Goal: Task Accomplishment & Management: Manage account settings

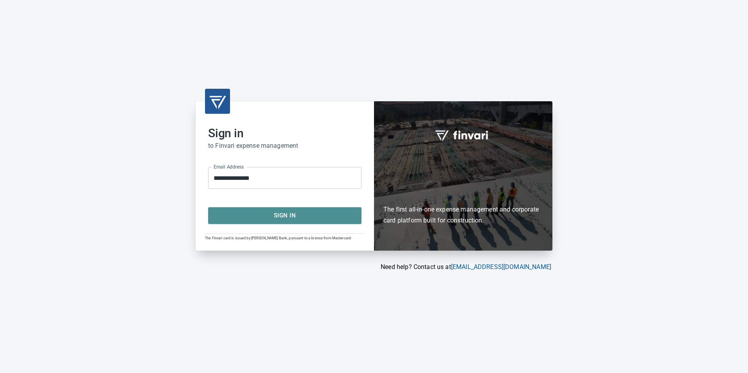
click at [287, 223] on button "Sign In" at bounding box center [284, 215] width 153 height 16
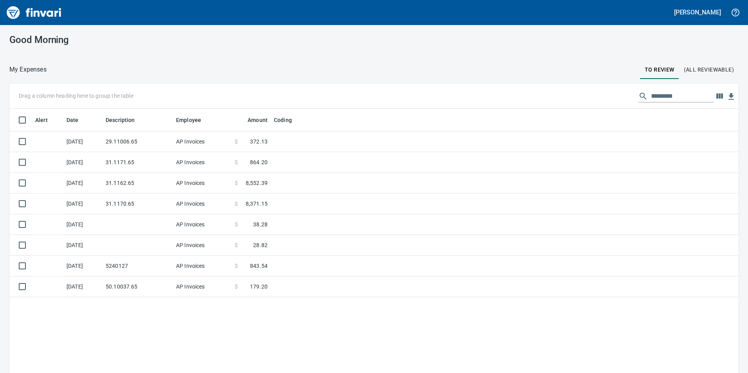
scroll to position [281, 718]
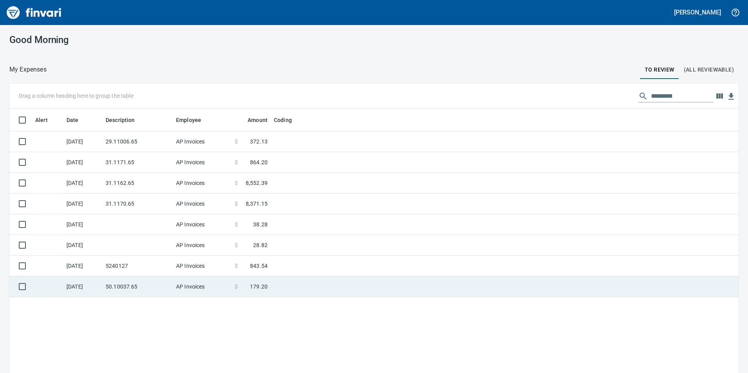
click at [367, 284] on td at bounding box center [369, 287] width 196 height 21
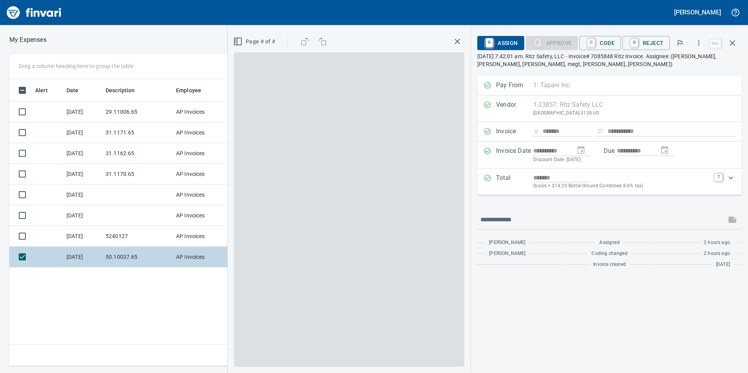
scroll to position [281, 528]
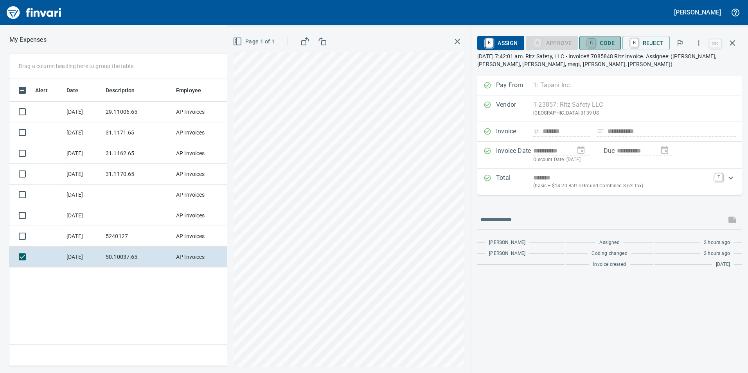
click at [595, 44] on link "C" at bounding box center [591, 43] width 7 height 9
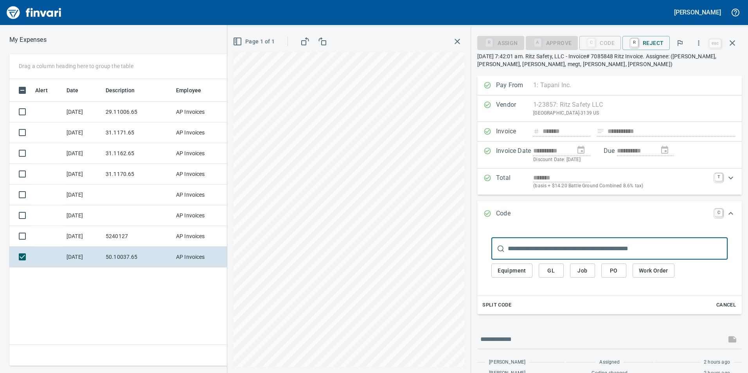
click at [555, 271] on span "GL" at bounding box center [551, 271] width 13 height 10
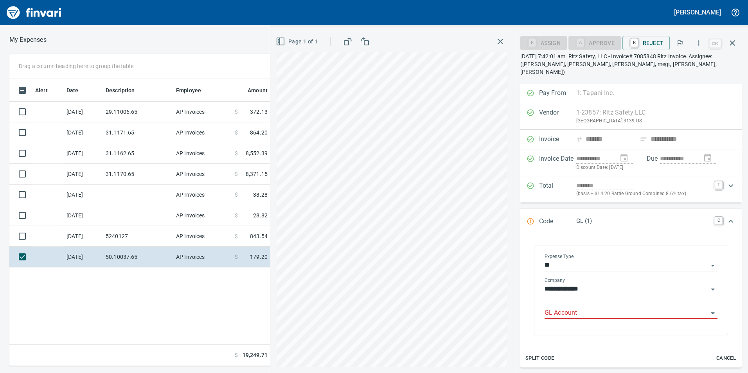
click at [573, 308] on input "GL Account" at bounding box center [627, 313] width 164 height 11
click at [561, 324] on li "6050.65.10: SMTC Repair" at bounding box center [629, 325] width 166 height 19
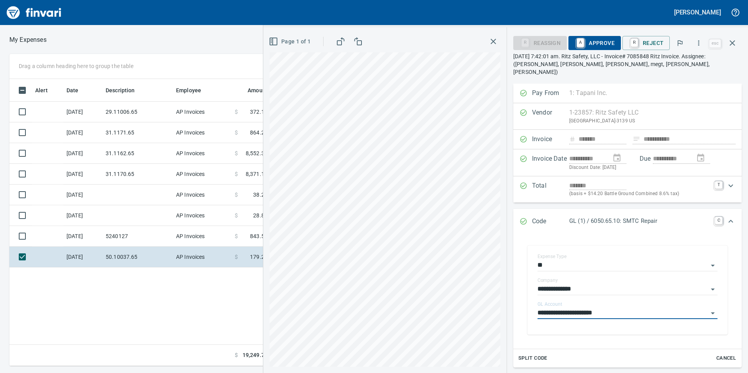
type input "**********"
click at [607, 51] on div "R Reassign A Approve R Reject" at bounding box center [610, 42] width 194 height 17
click at [596, 45] on span "A Approve" at bounding box center [595, 42] width 40 height 13
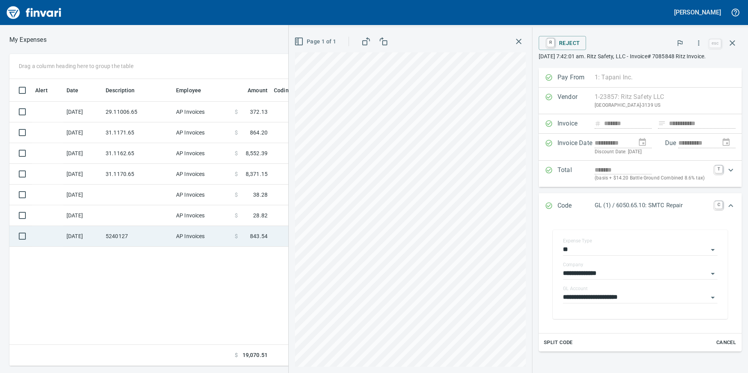
click at [186, 226] on td "AP Invoices" at bounding box center [202, 236] width 59 height 21
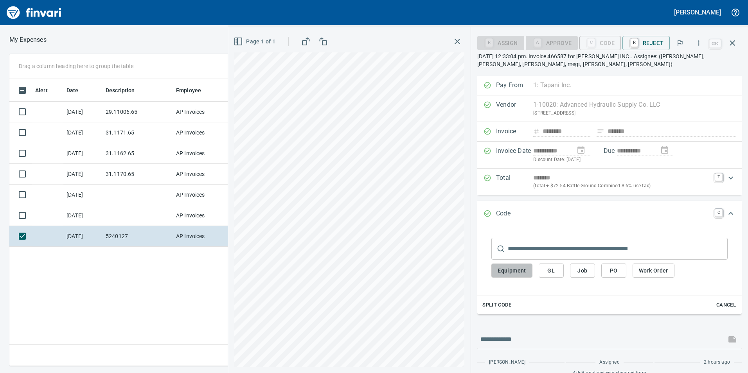
click at [502, 275] on span "Equipment" at bounding box center [512, 271] width 29 height 10
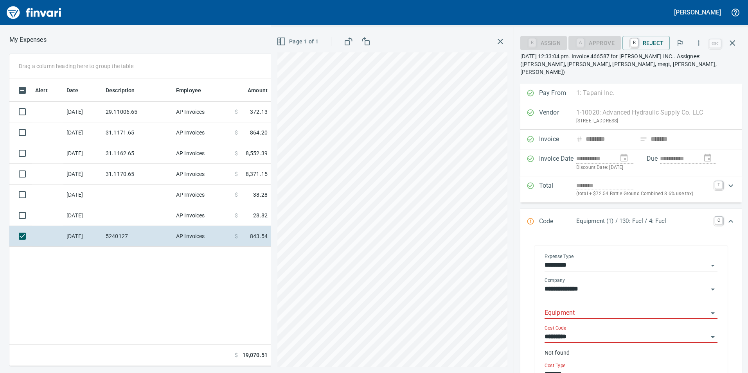
click at [591, 310] on input "Equipment" at bounding box center [627, 313] width 164 height 11
click at [597, 319] on li "5240127: 2019 Ford F550 Van" at bounding box center [629, 325] width 166 height 19
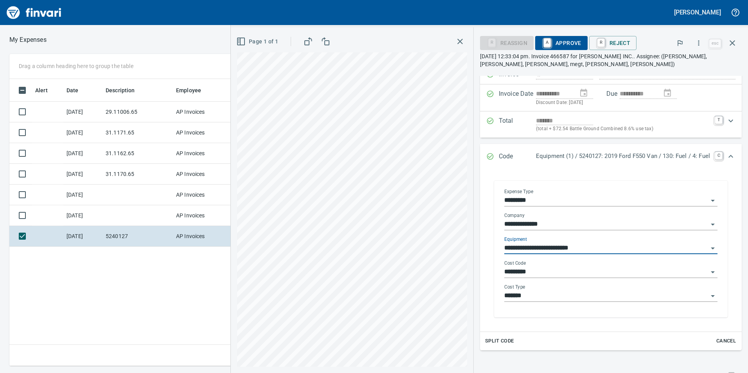
scroll to position [78, 0]
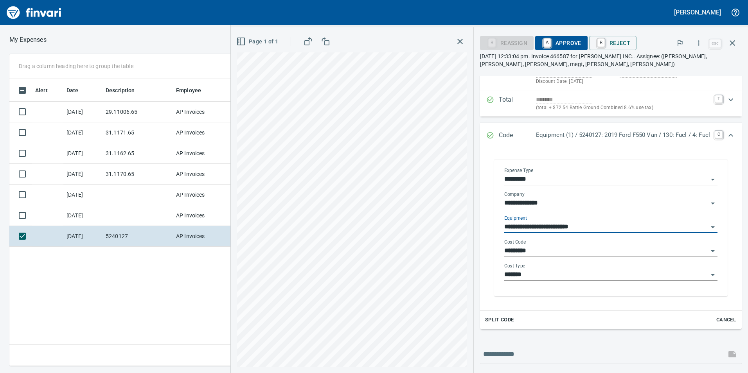
type input "**********"
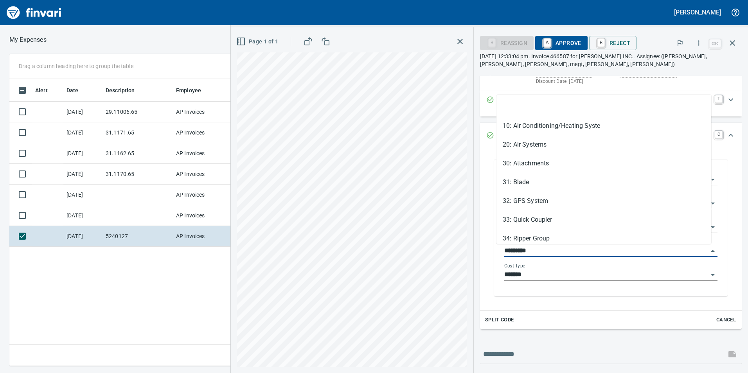
click at [559, 249] on input "*********" at bounding box center [606, 251] width 204 height 11
click at [552, 164] on li "30: Attachments" at bounding box center [604, 163] width 215 height 19
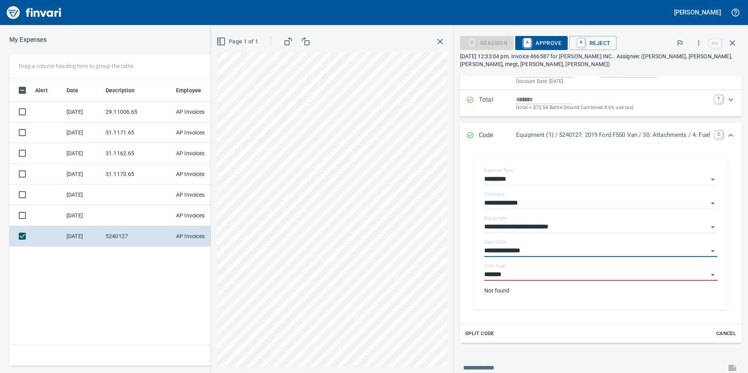
type input "**********"
click at [531, 277] on input "*******" at bounding box center [597, 275] width 224 height 11
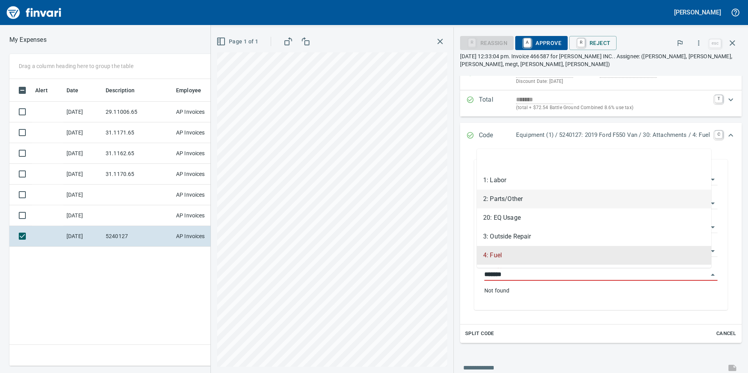
click at [533, 197] on li "2: Parts/Other" at bounding box center [594, 199] width 234 height 19
type input "**********"
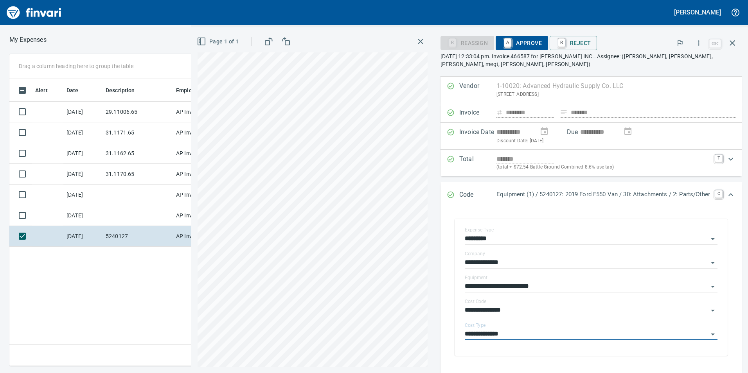
scroll to position [0, 0]
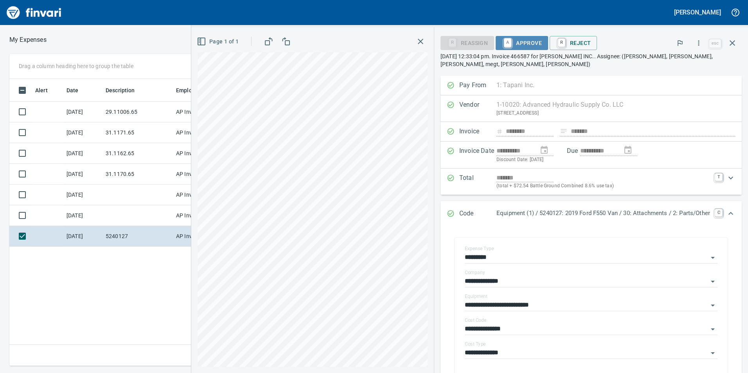
click at [519, 44] on span "A Approve" at bounding box center [522, 42] width 40 height 13
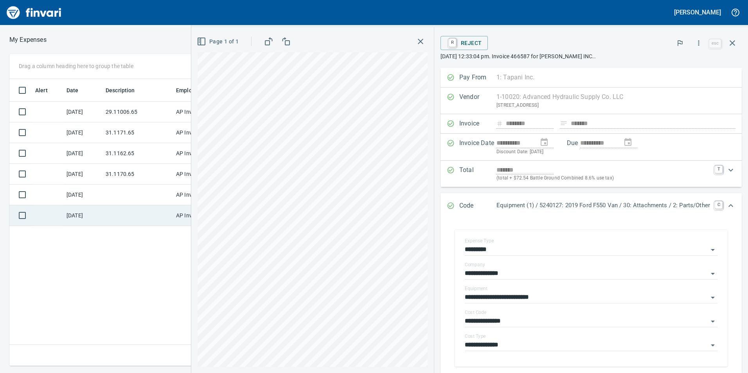
click at [110, 214] on td at bounding box center [138, 215] width 70 height 21
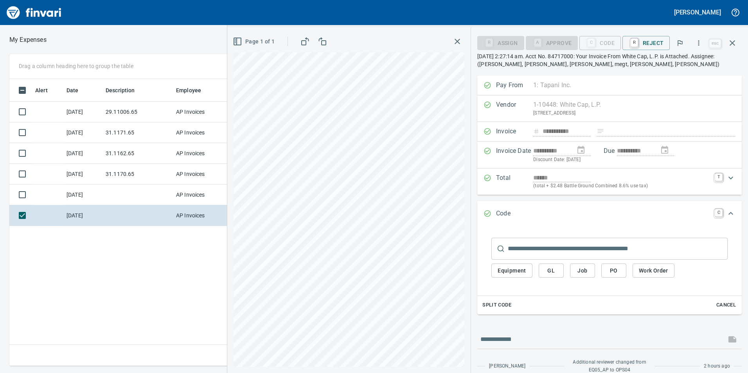
click at [585, 275] on span "Job" at bounding box center [582, 271] width 13 height 10
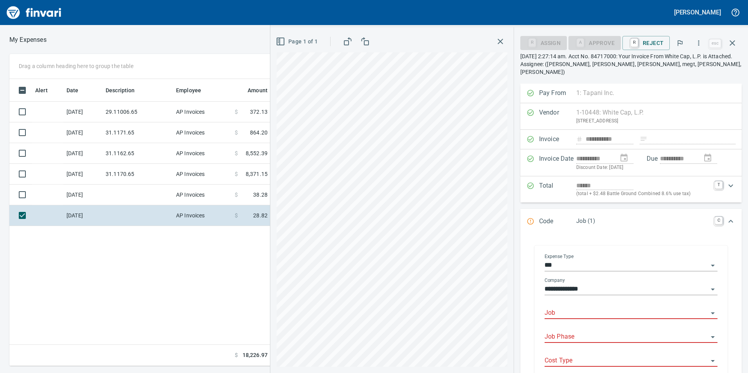
click at [603, 308] on input "Job" at bounding box center [627, 313] width 164 height 11
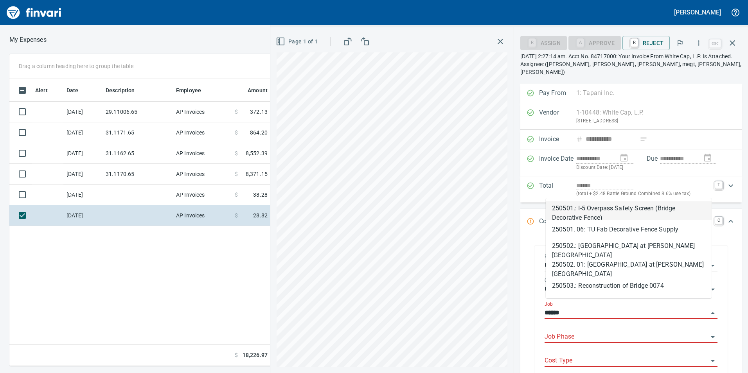
scroll to position [281, 528]
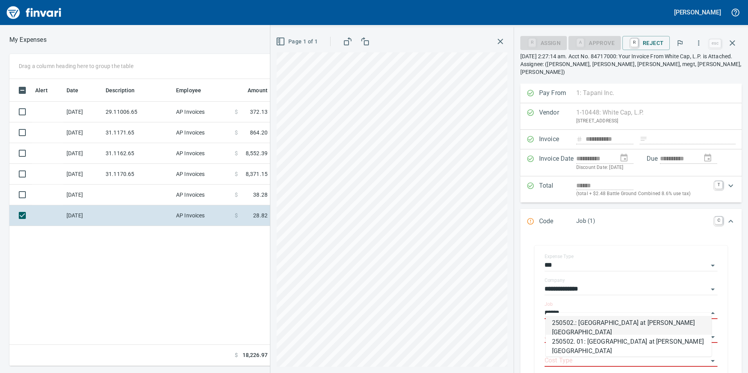
type input "******"
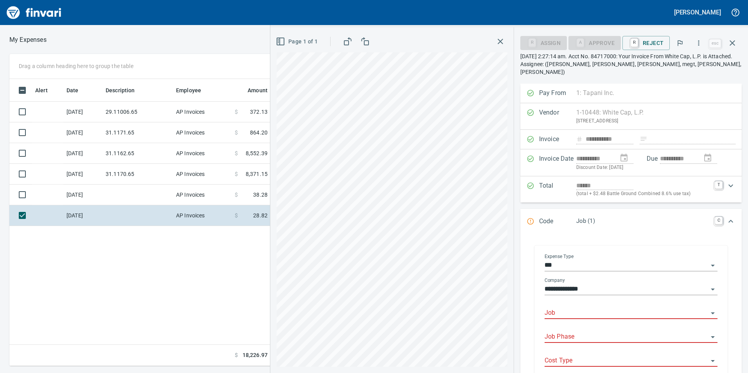
click at [591, 313] on div "Job" at bounding box center [631, 314] width 173 height 24
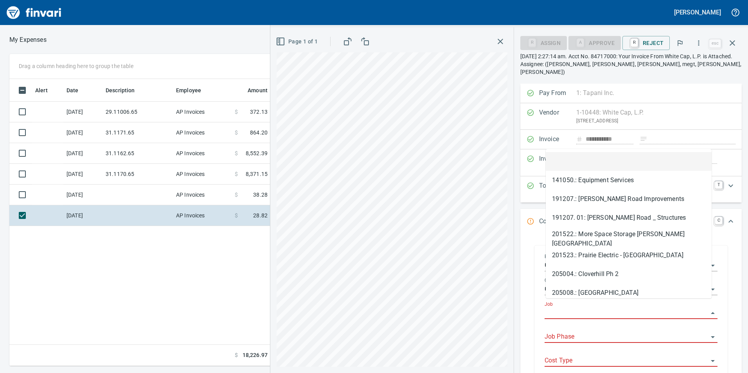
click at [582, 308] on input "Job" at bounding box center [627, 313] width 164 height 11
click at [514, 299] on div "Page 1 of 1" at bounding box center [391, 200] width 243 height 346
click at [598, 308] on input "Job" at bounding box center [627, 313] width 164 height 11
click at [734, 49] on button "button" at bounding box center [732, 43] width 19 height 19
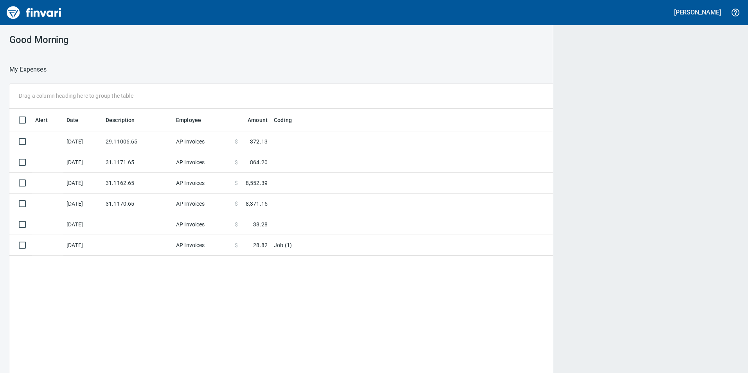
scroll to position [1, 1]
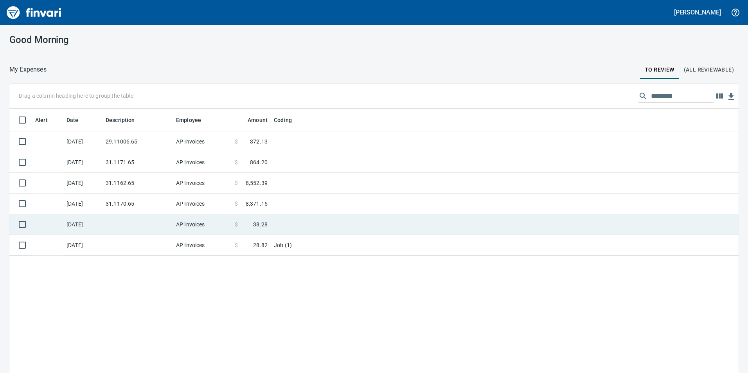
click at [176, 223] on td "AP Invoices" at bounding box center [202, 224] width 59 height 21
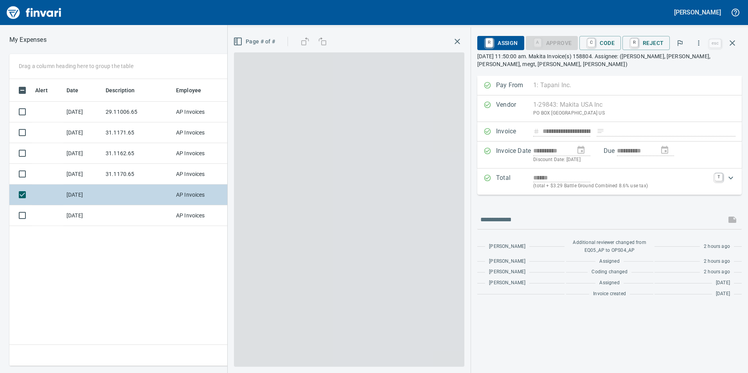
scroll to position [281, 528]
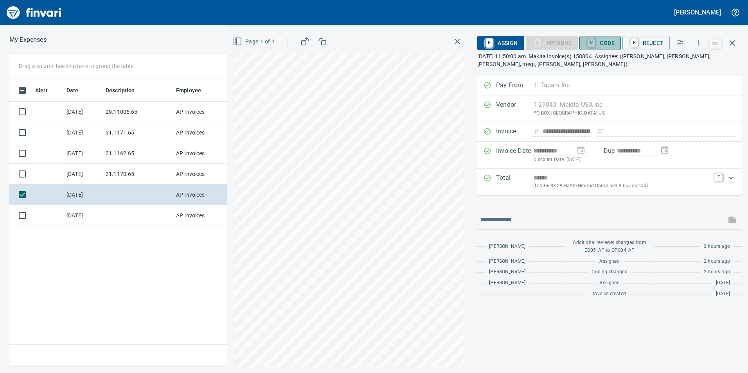
click at [615, 42] on span "C Code" at bounding box center [600, 42] width 29 height 13
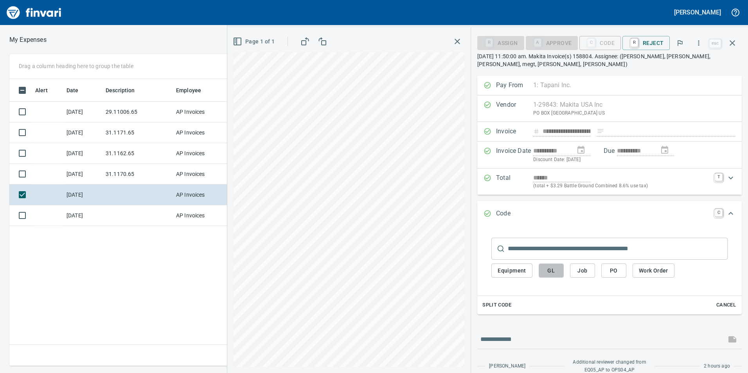
click at [555, 276] on span "GL" at bounding box center [551, 271] width 13 height 10
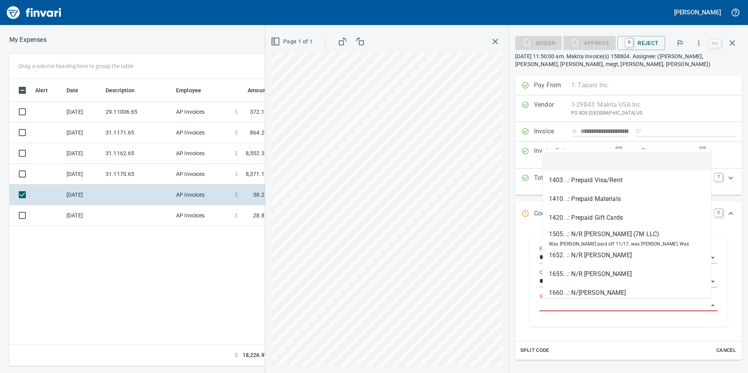
click at [567, 301] on input "GL Account" at bounding box center [624, 305] width 169 height 11
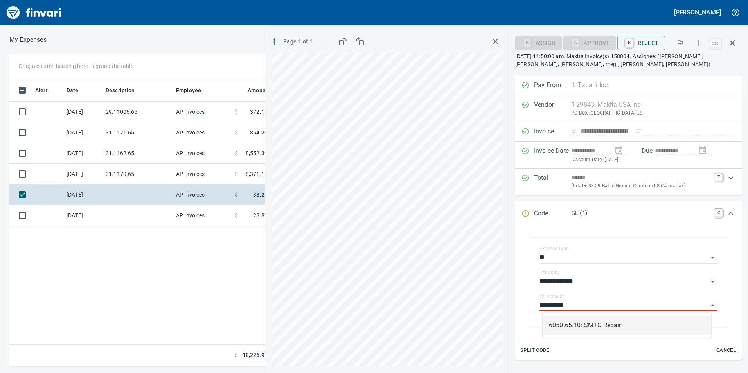
click at [578, 322] on li "6050.65.10: SMTC Repair" at bounding box center [627, 325] width 169 height 19
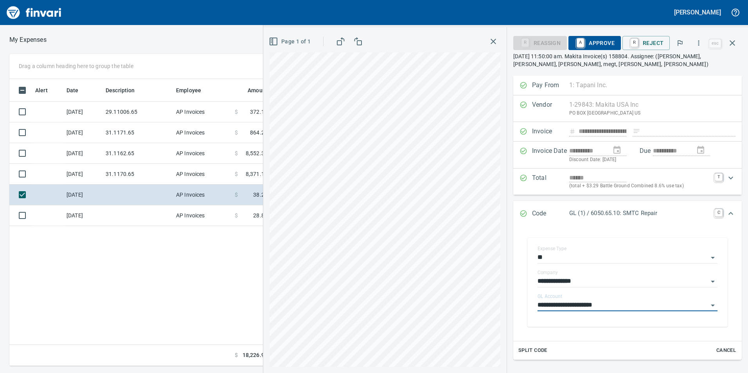
type input "**********"
click at [603, 45] on span "A Approve" at bounding box center [595, 42] width 40 height 13
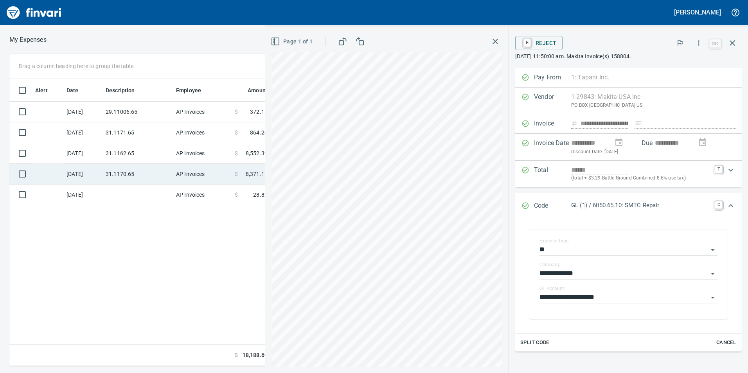
click at [119, 173] on td "31.1170.65" at bounding box center [138, 174] width 70 height 21
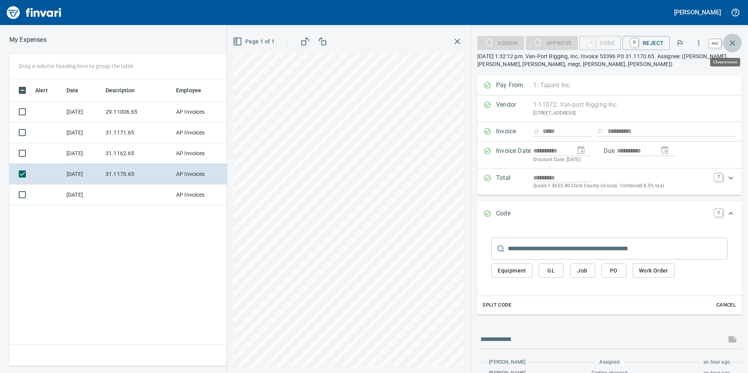
click at [724, 43] on button "button" at bounding box center [732, 43] width 19 height 19
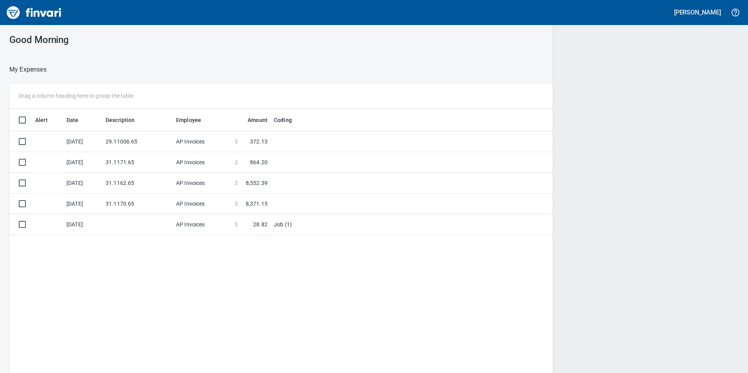
scroll to position [1, 1]
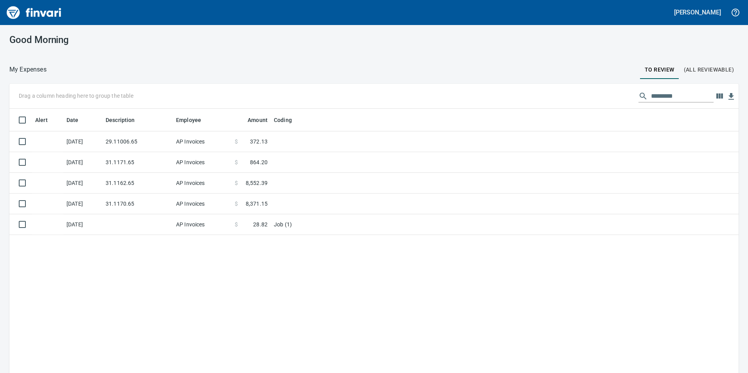
click at [705, 76] on button "(All Reviewable)" at bounding box center [708, 69] width 59 height 19
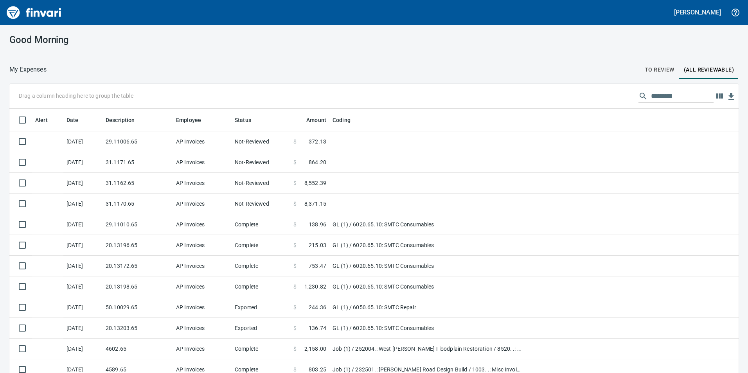
scroll to position [281, 712]
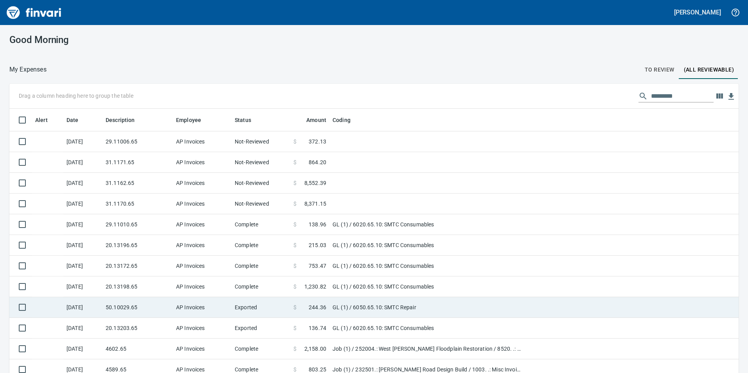
click at [246, 307] on td "Exported" at bounding box center [261, 307] width 59 height 21
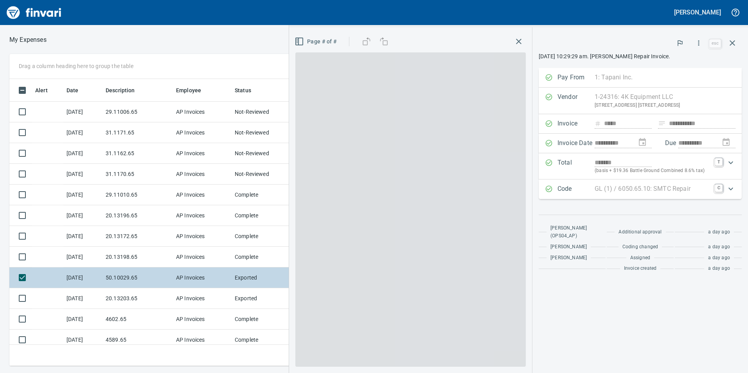
scroll to position [281, 522]
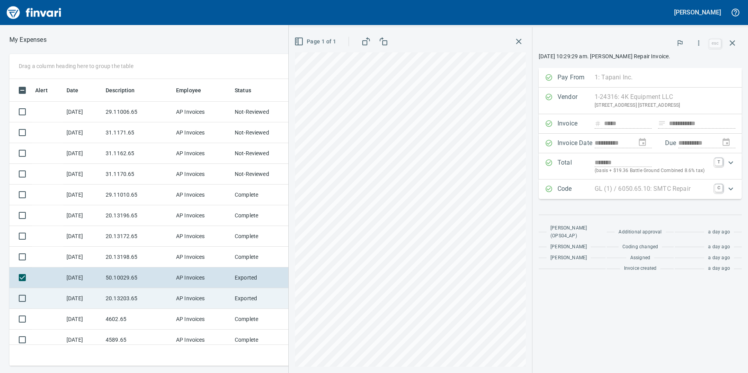
click at [198, 305] on td "AP Invoices" at bounding box center [202, 298] width 59 height 21
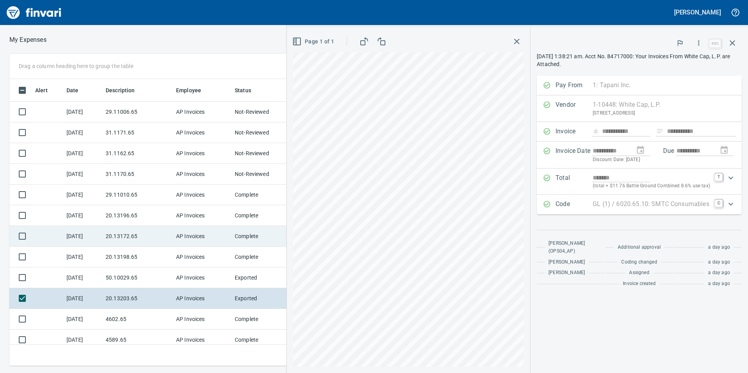
click at [160, 245] on td "20.13172.65" at bounding box center [138, 236] width 70 height 21
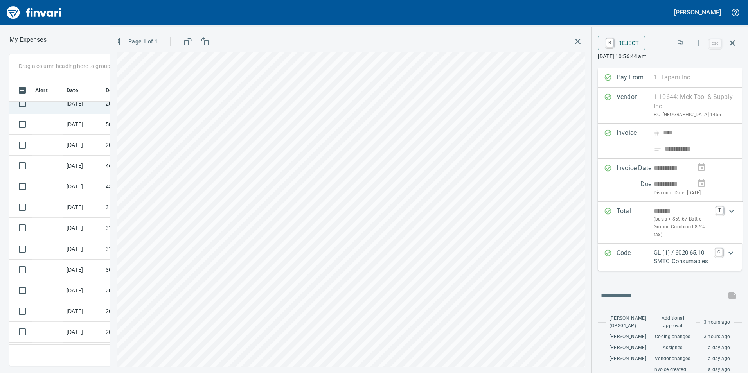
scroll to position [157, 0]
click at [577, 40] on icon "button" at bounding box center [577, 41] width 9 height 9
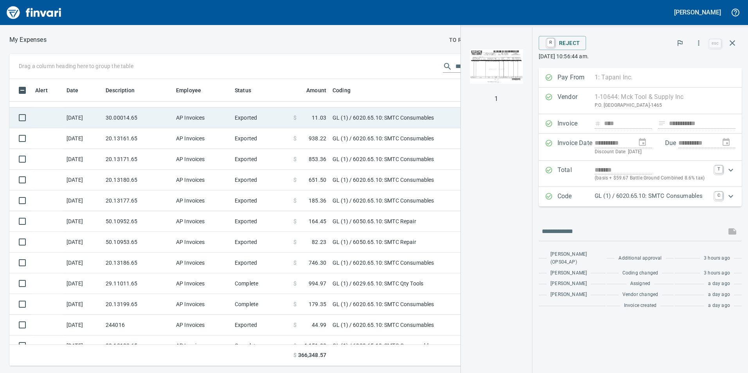
scroll to position [313, 0]
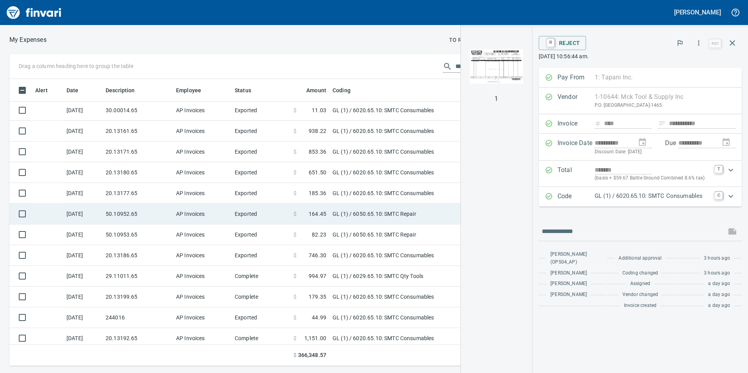
click at [152, 219] on td "50.10952.65" at bounding box center [138, 214] width 70 height 21
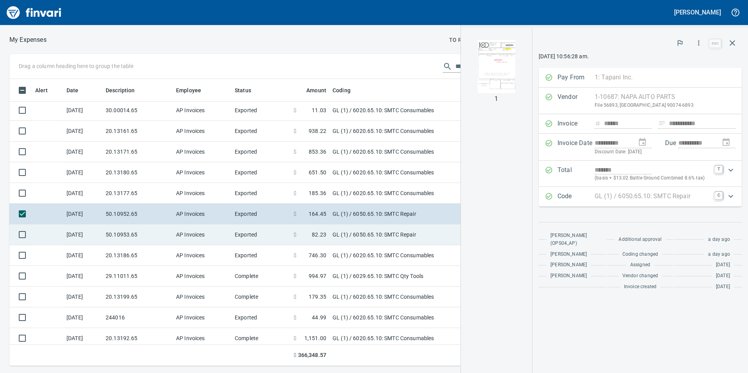
click at [145, 237] on td "50.10953.65" at bounding box center [138, 235] width 70 height 21
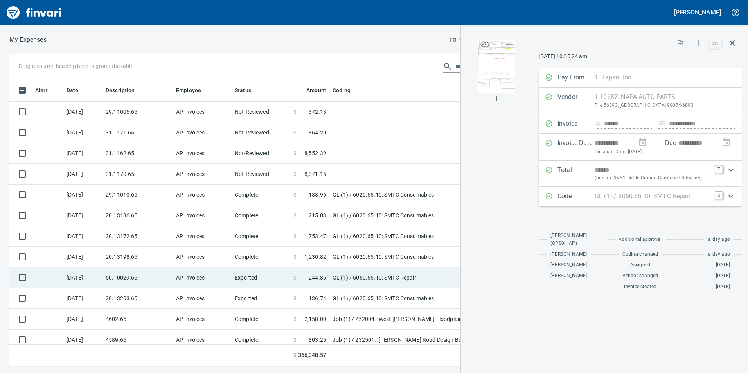
click at [140, 278] on td "50.10029.65" at bounding box center [138, 278] width 70 height 21
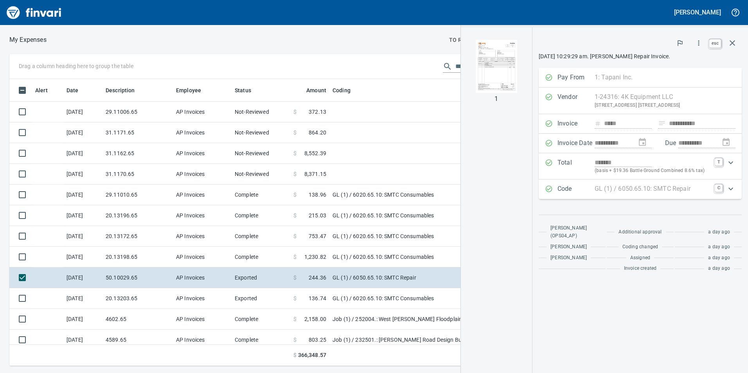
scroll to position [281, 522]
click at [729, 45] on icon "button" at bounding box center [732, 42] width 9 height 9
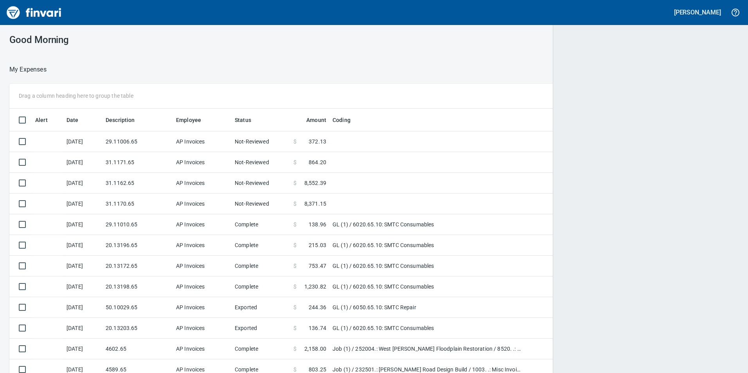
scroll to position [1, 1]
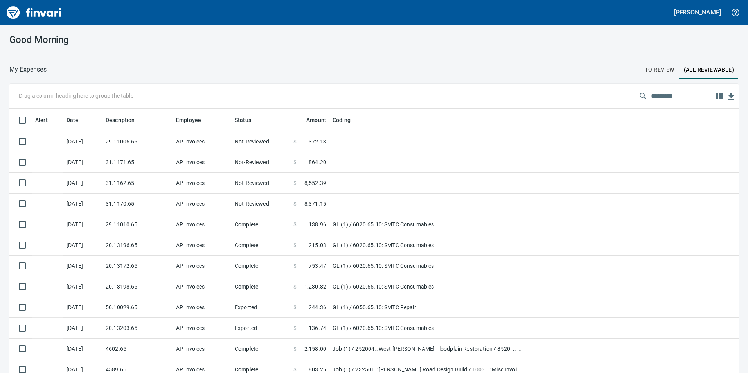
click at [646, 65] on span "To Review" at bounding box center [660, 70] width 30 height 10
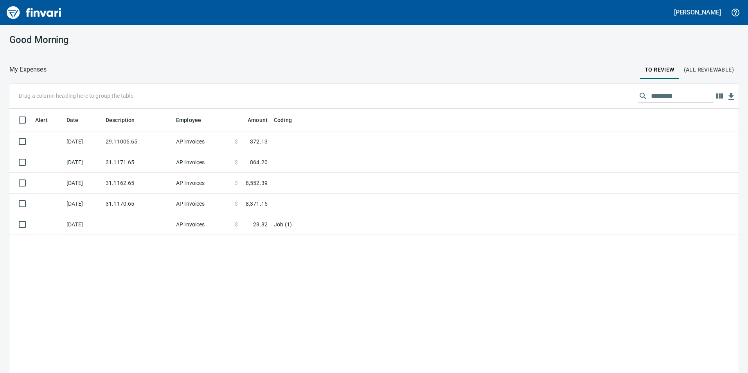
scroll to position [1, 1]
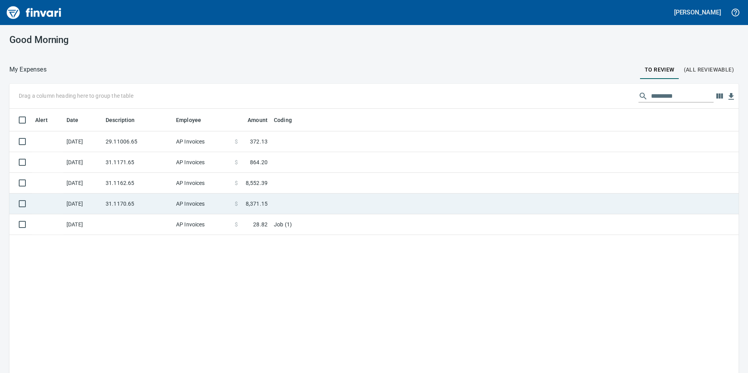
click at [147, 201] on td "31.1170.65" at bounding box center [138, 204] width 70 height 21
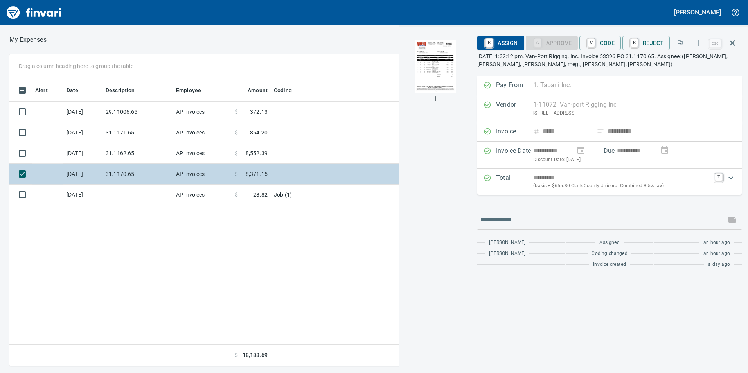
scroll to position [281, 528]
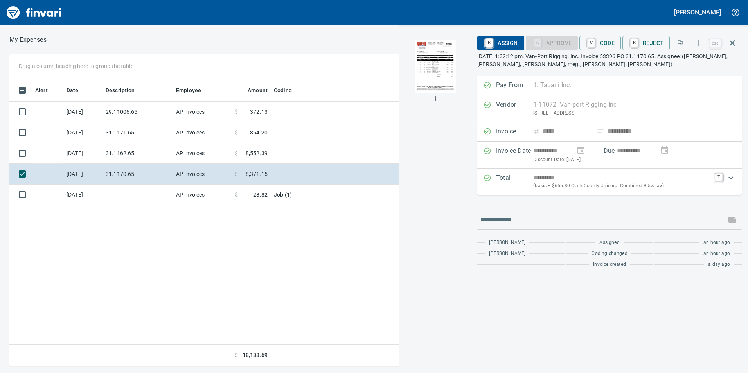
click at [423, 68] on img "button" at bounding box center [435, 66] width 53 height 53
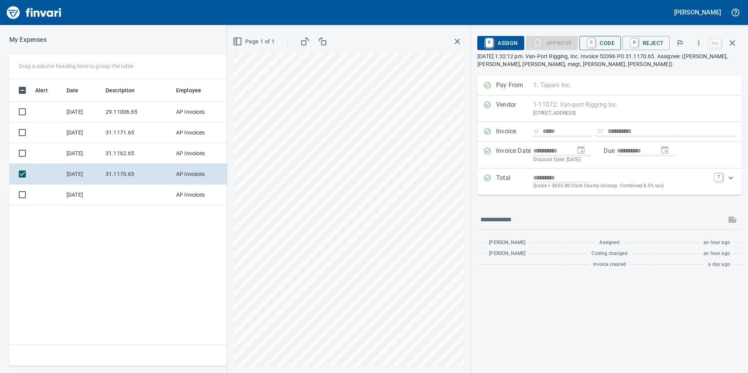
click at [613, 41] on span "C Code" at bounding box center [600, 42] width 29 height 13
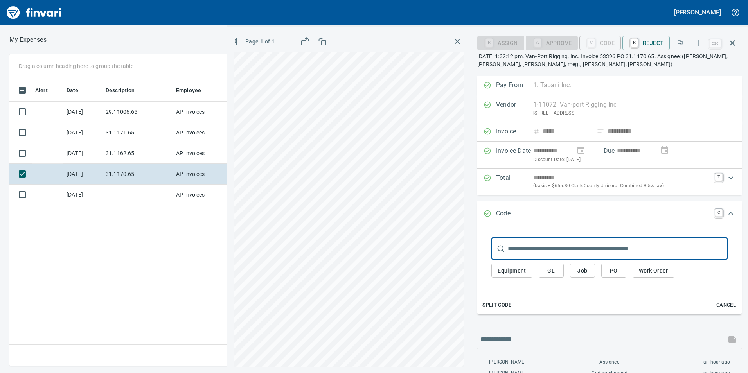
click at [563, 267] on button "GL" at bounding box center [551, 271] width 25 height 14
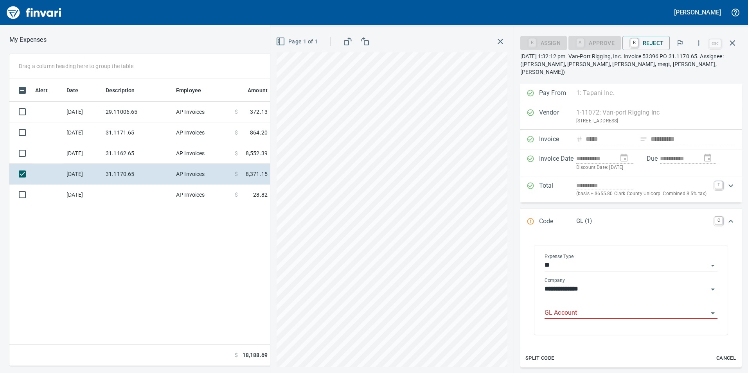
click at [569, 308] on input "GL Account" at bounding box center [627, 313] width 164 height 11
click at [597, 321] on li "6031.65.10: Rigging" at bounding box center [627, 325] width 167 height 19
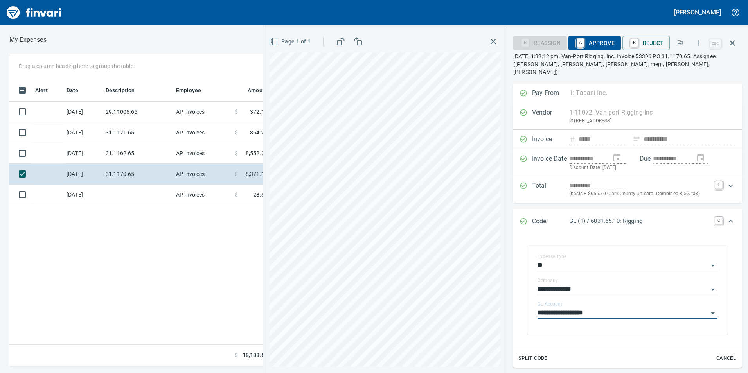
type input "**********"
click at [597, 40] on span "A Approve" at bounding box center [595, 42] width 40 height 13
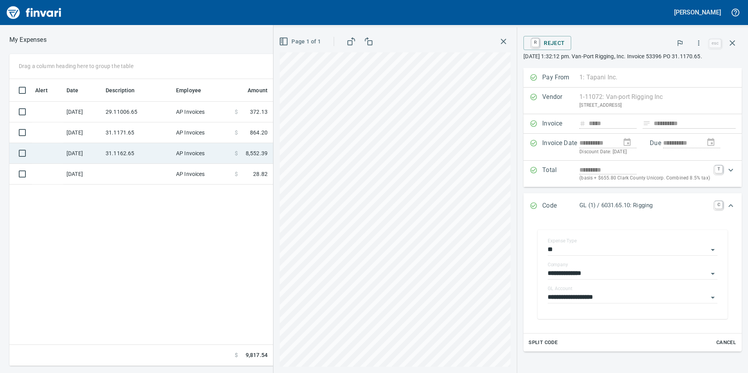
click at [136, 158] on td "31.1162.65" at bounding box center [138, 153] width 70 height 21
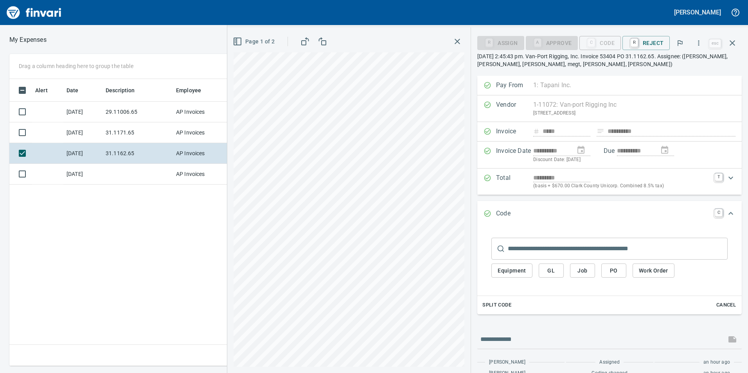
click at [553, 266] on span "GL" at bounding box center [551, 271] width 13 height 10
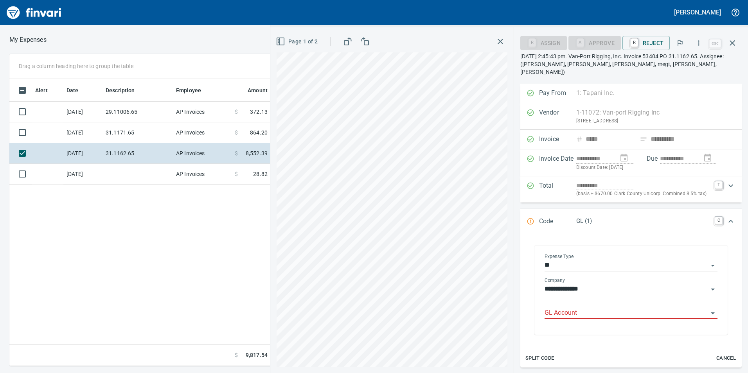
click at [583, 308] on input "GL Account" at bounding box center [627, 313] width 164 height 11
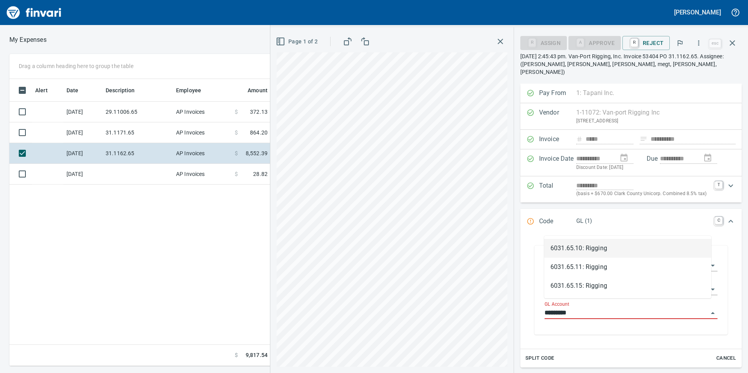
scroll to position [281, 528]
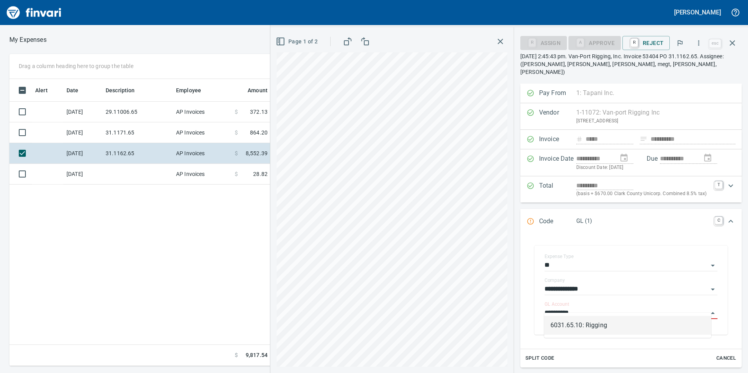
click at [587, 323] on li "6031.65.10: Rigging" at bounding box center [627, 325] width 167 height 19
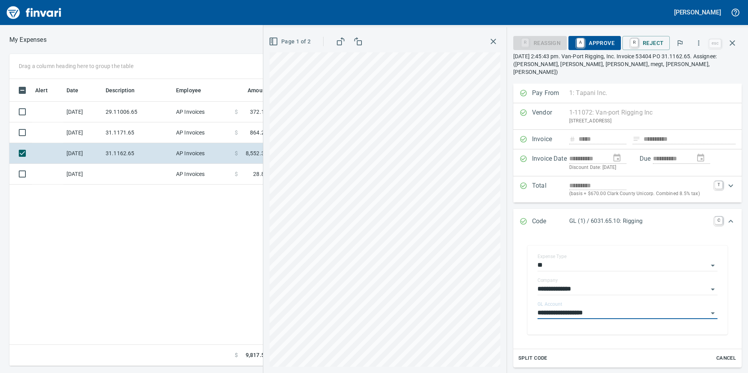
type input "**********"
click at [594, 41] on span "A Approve" at bounding box center [595, 42] width 40 height 13
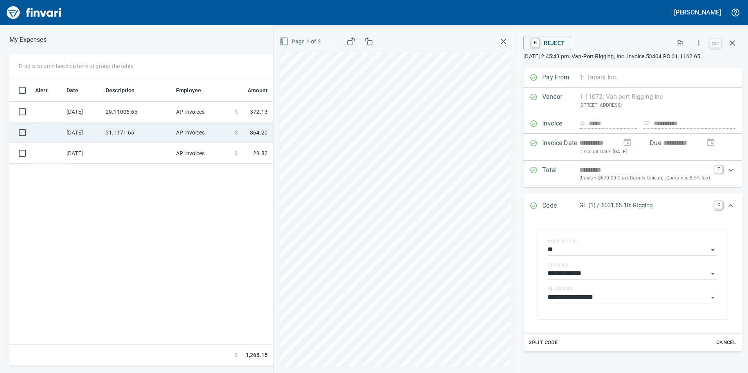
click at [122, 126] on td "31.1171.65" at bounding box center [138, 132] width 70 height 21
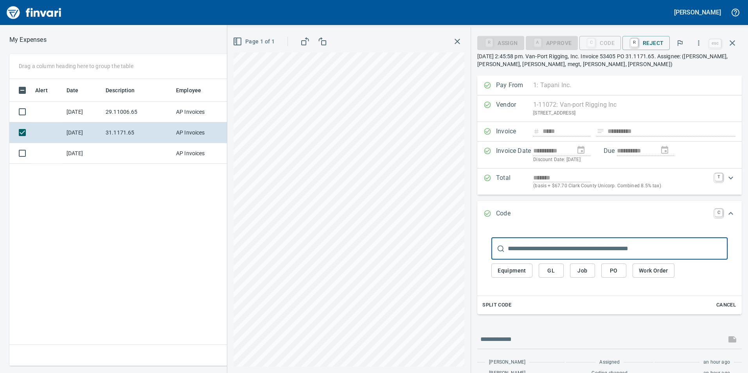
click at [560, 258] on input "text" at bounding box center [618, 249] width 220 height 22
click at [558, 270] on span "GL" at bounding box center [551, 271] width 13 height 10
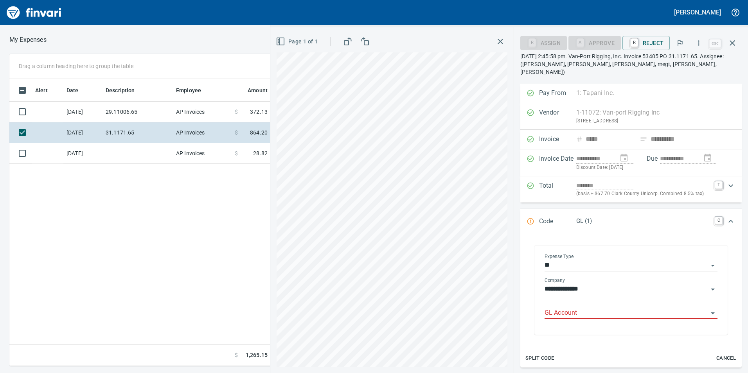
click at [563, 308] on input "GL Account" at bounding box center [627, 313] width 164 height 11
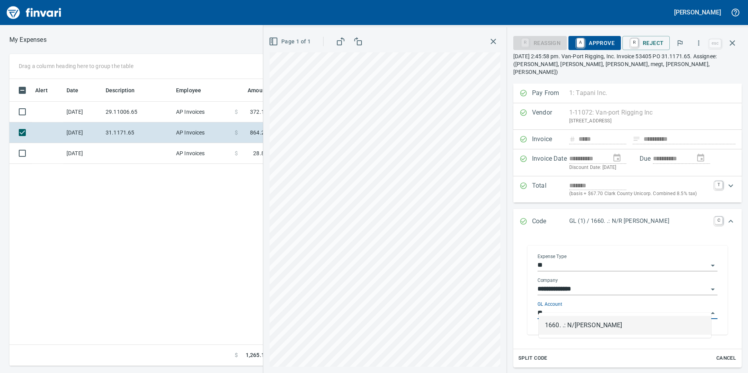
scroll to position [281, 528]
type input "*"
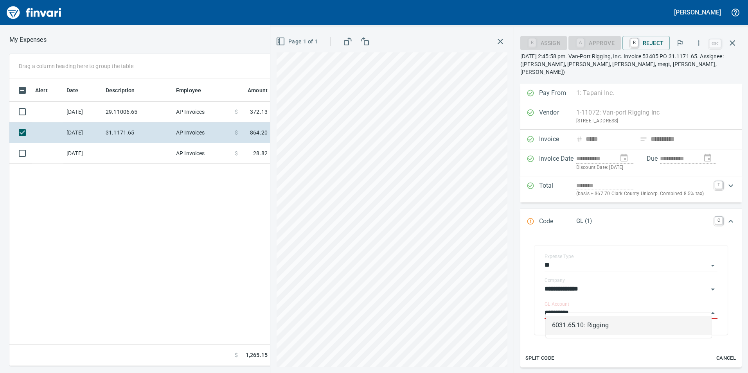
click at [595, 325] on li "6031.65.10: Rigging" at bounding box center [629, 325] width 166 height 19
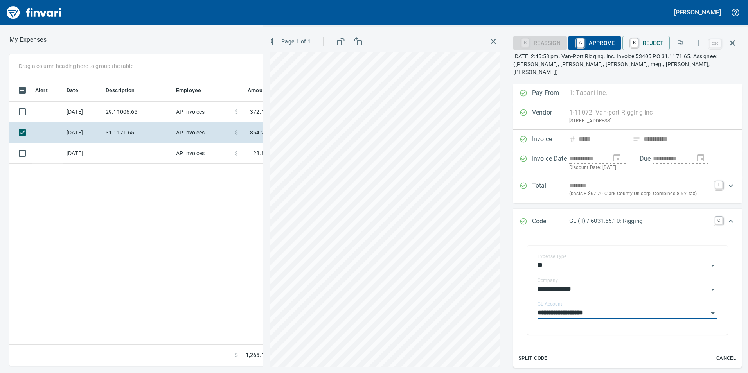
type input "**********"
click at [597, 37] on span "A Approve" at bounding box center [595, 42] width 40 height 13
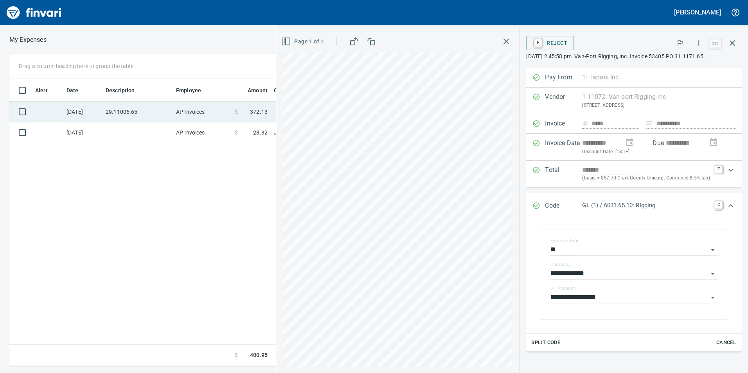
click at [154, 107] on td "29.11006.65" at bounding box center [138, 112] width 70 height 21
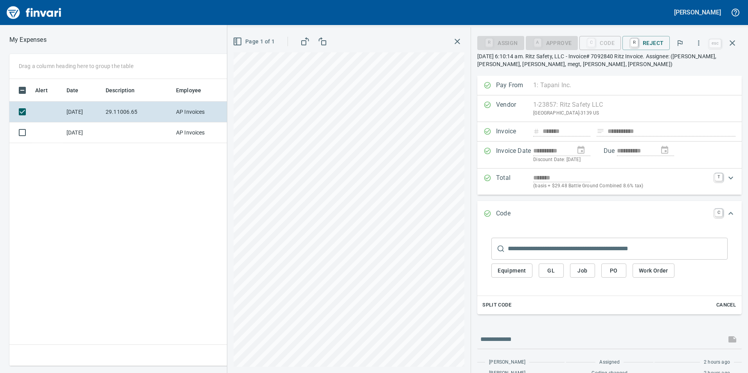
click at [557, 267] on span "GL" at bounding box center [551, 271] width 13 height 10
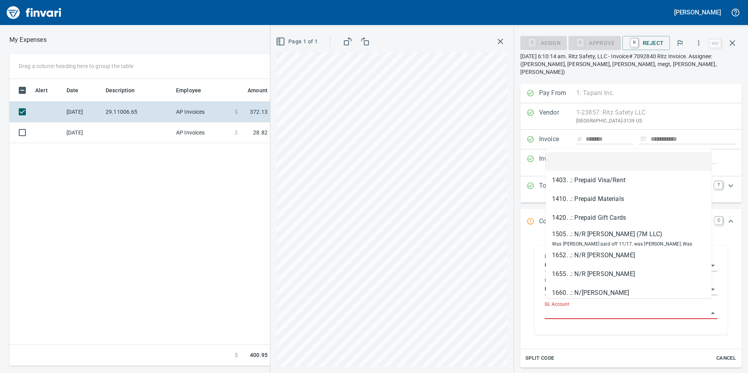
click at [585, 308] on input "GL Account" at bounding box center [627, 313] width 164 height 11
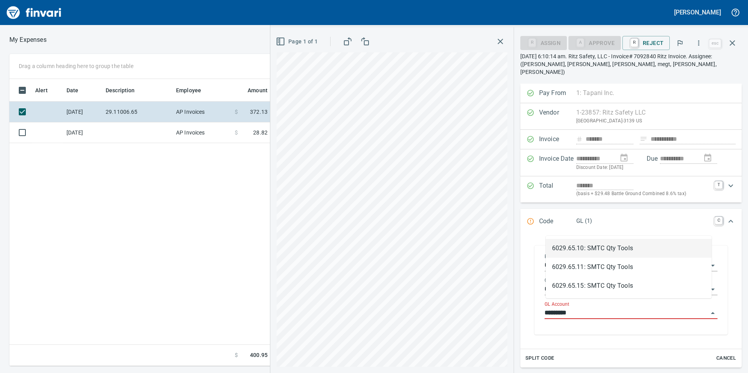
scroll to position [281, 528]
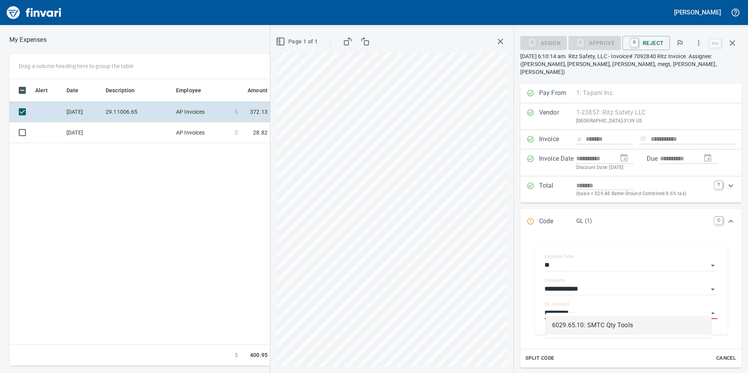
click at [586, 317] on li "6029.65.10: SMTC Qty Tools" at bounding box center [629, 325] width 166 height 19
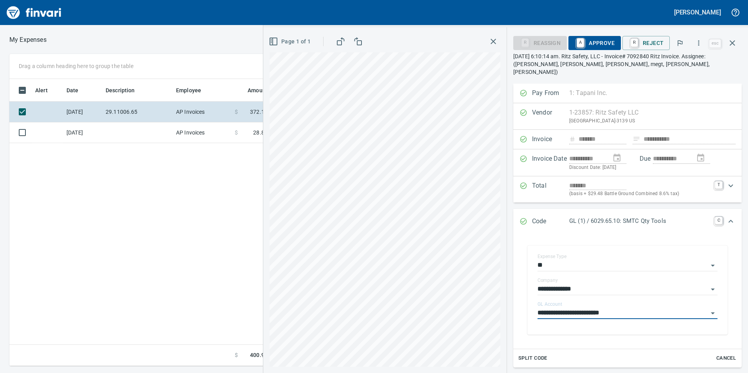
type input "**********"
click at [597, 39] on span "A Approve" at bounding box center [595, 42] width 40 height 13
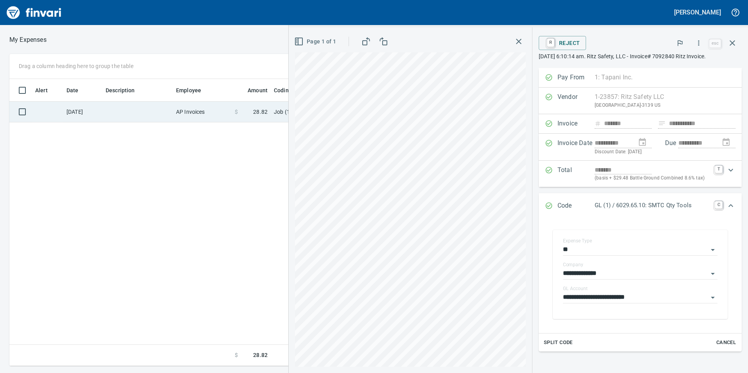
click at [127, 115] on td at bounding box center [138, 112] width 70 height 21
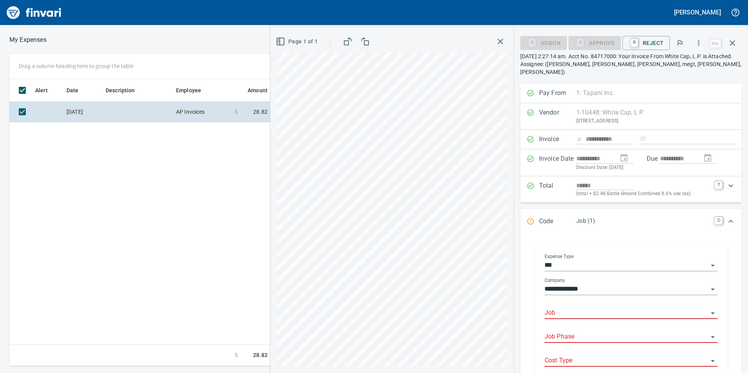
click at [584, 302] on div "Job" at bounding box center [631, 311] width 173 height 18
click at [559, 308] on input "******" at bounding box center [627, 313] width 164 height 11
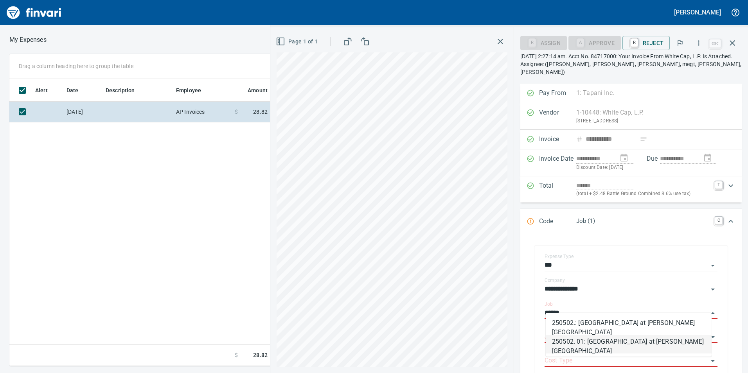
click at [602, 342] on li "250502. 01: Indian Creek at Ustick Bridge Structures" at bounding box center [629, 344] width 166 height 19
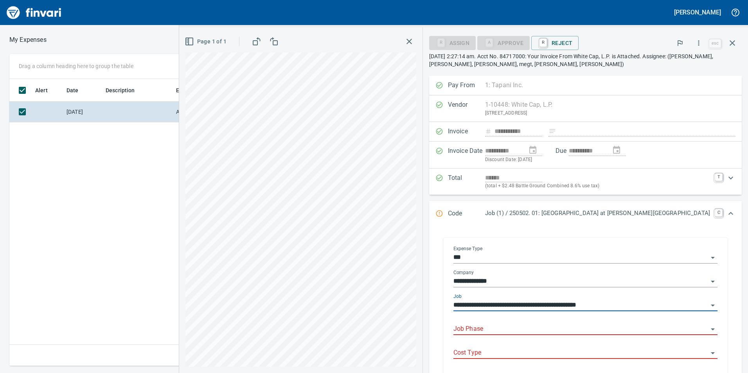
type input "**********"
click at [550, 329] on input "Job Phase" at bounding box center [581, 329] width 255 height 11
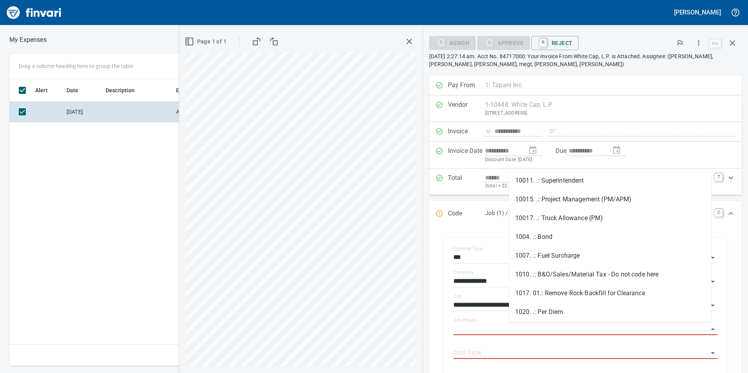
scroll to position [0, 0]
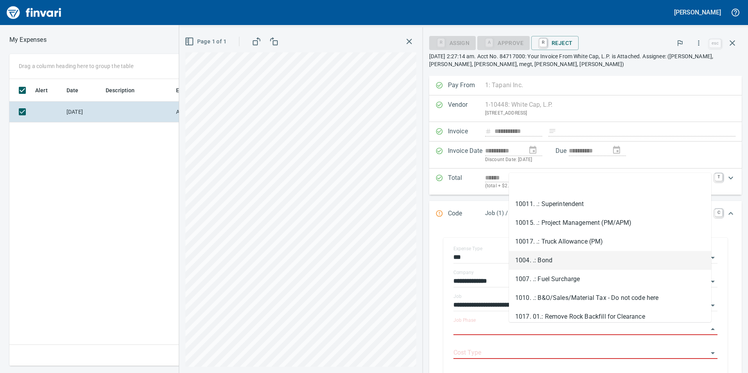
click at [495, 269] on div "**********" at bounding box center [586, 306] width 300 height 153
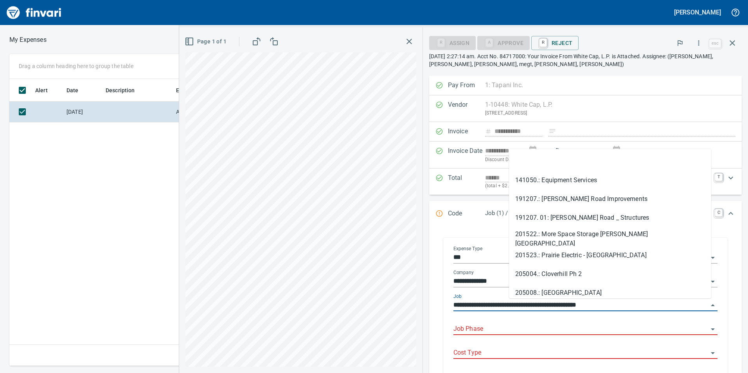
click at [700, 306] on input "**********" at bounding box center [581, 305] width 255 height 11
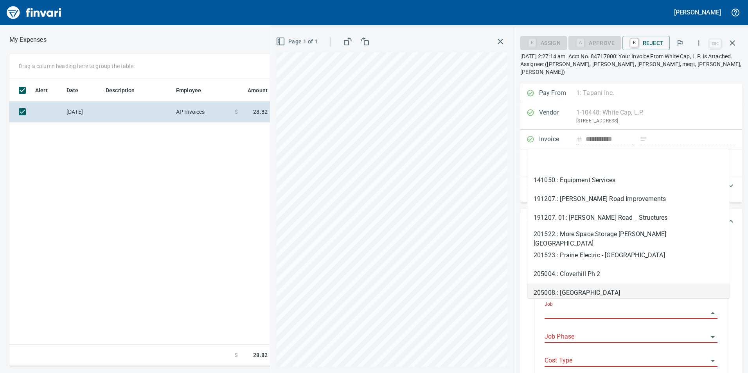
scroll to position [281, 528]
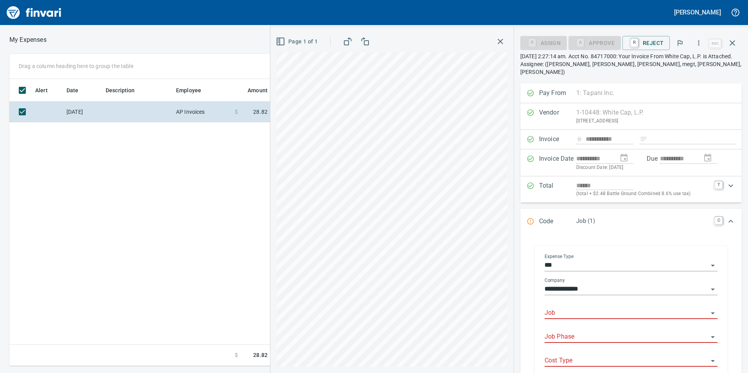
click at [692, 286] on input "**********" at bounding box center [627, 289] width 164 height 11
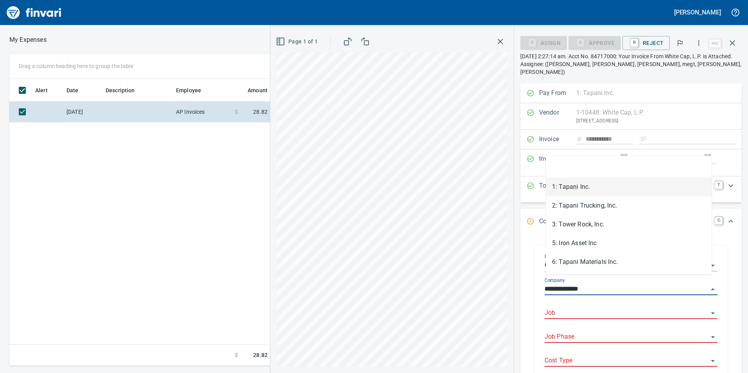
click at [699, 284] on input "**********" at bounding box center [627, 289] width 164 height 11
type input "**********"
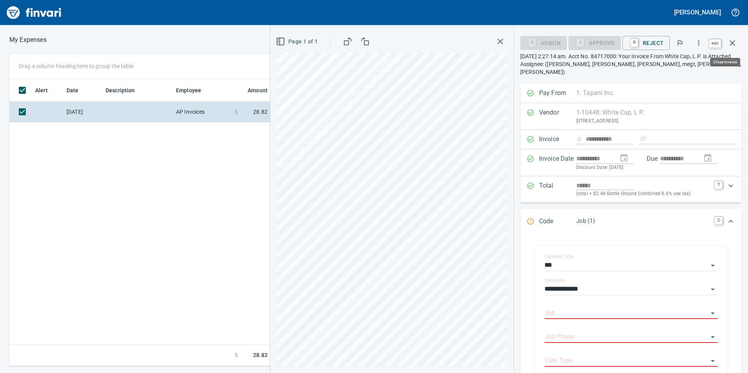
click at [740, 34] on span "esc" at bounding box center [725, 43] width 34 height 19
click at [732, 39] on icon "button" at bounding box center [732, 42] width 9 height 9
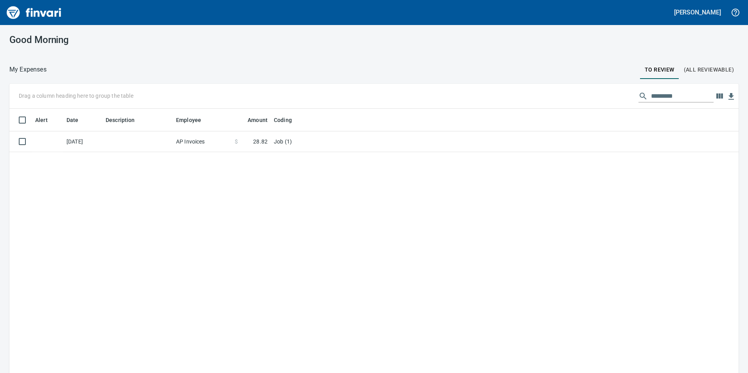
scroll to position [281, 718]
